Goal: Task Accomplishment & Management: Use online tool/utility

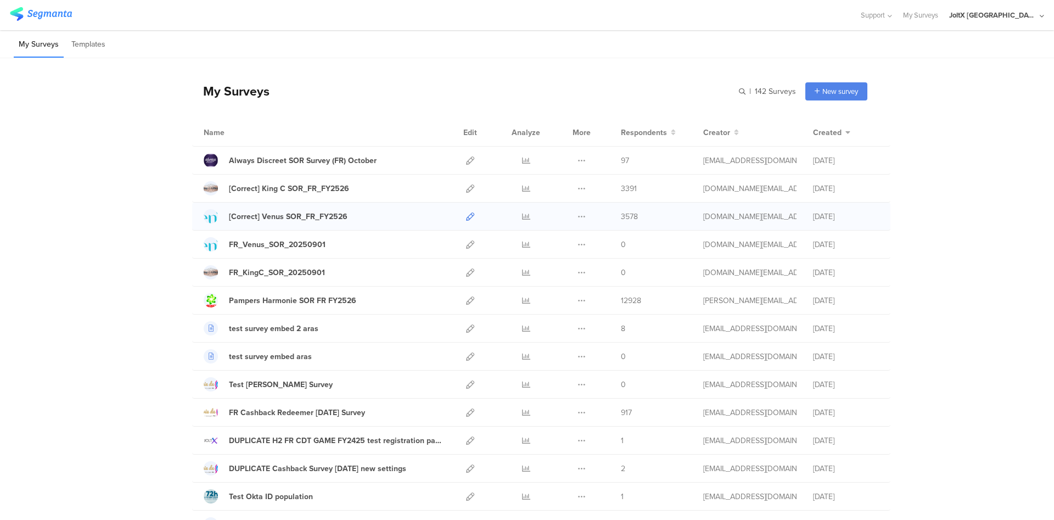
click at [466, 217] on icon at bounding box center [470, 216] width 8 height 8
